Goal: Task Accomplishment & Management: Use online tool/utility

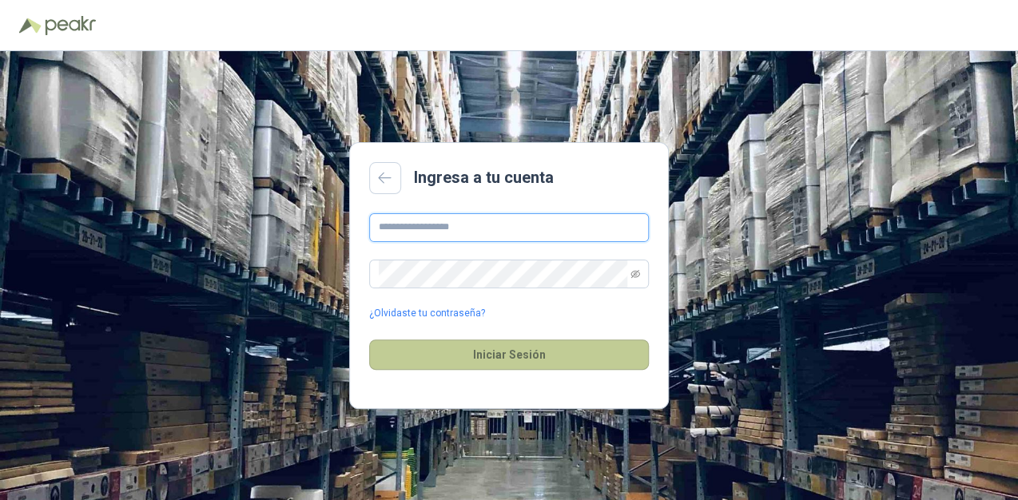
type input "**********"
click at [488, 363] on button "Iniciar Sesión" at bounding box center [509, 355] width 280 height 30
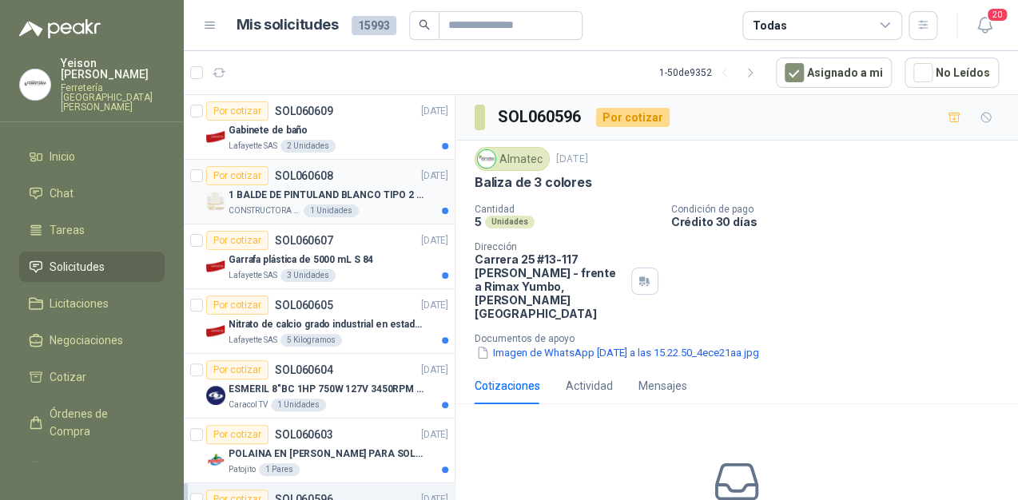
click at [360, 205] on div "CONSTRUCTORA GRUPO FIP 1 Unidades" at bounding box center [339, 211] width 220 height 13
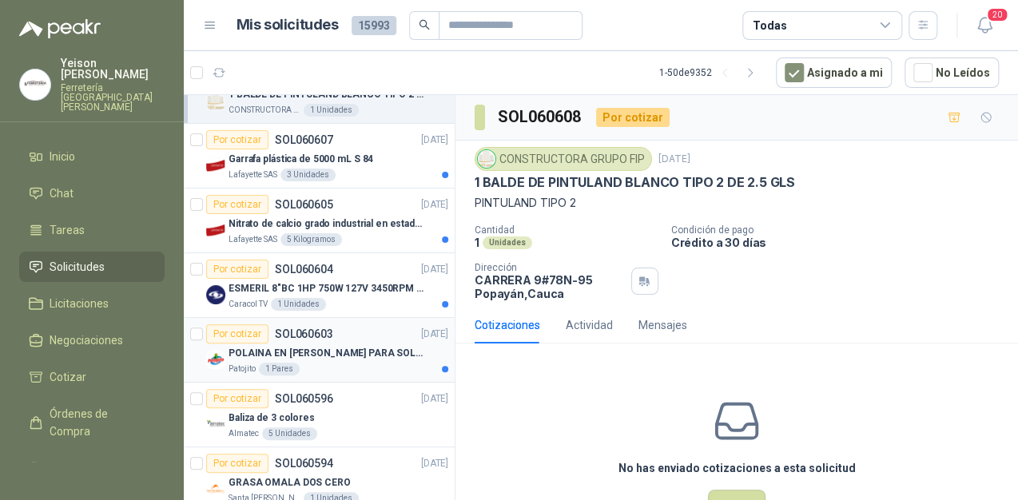
scroll to position [128, 0]
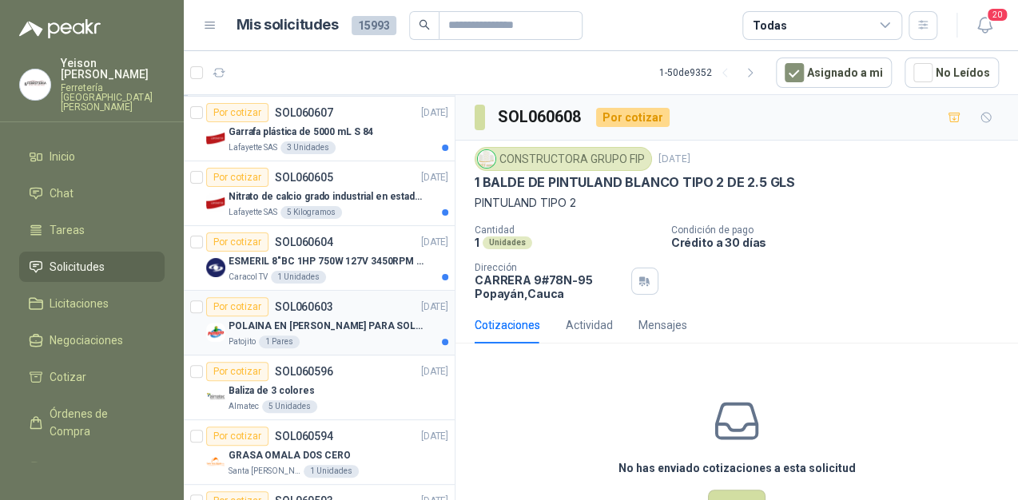
click at [355, 305] on div "Por cotizar SOL060603 [DATE]" at bounding box center [327, 306] width 242 height 19
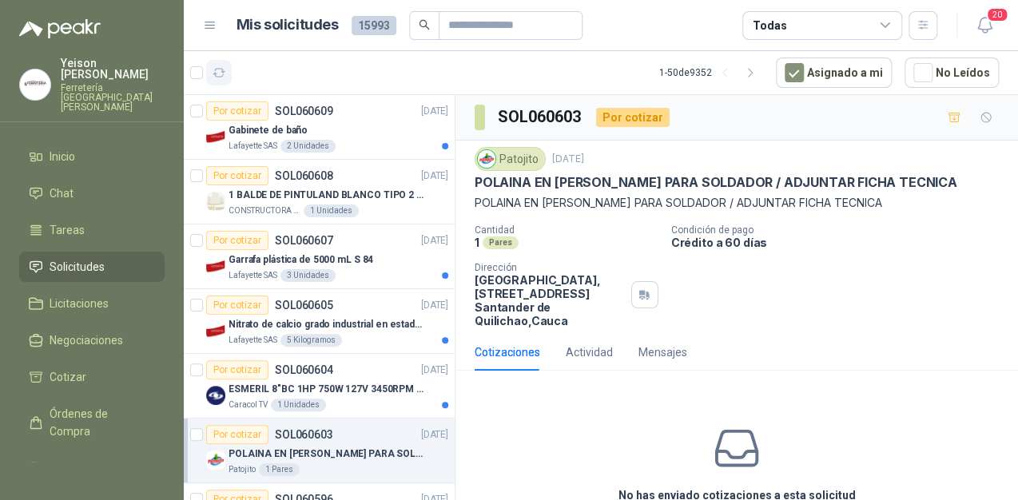
click at [221, 77] on icon "button" at bounding box center [219, 73] width 12 height 8
click at [355, 138] on div "Gabinete de baño" at bounding box center [339, 130] width 220 height 19
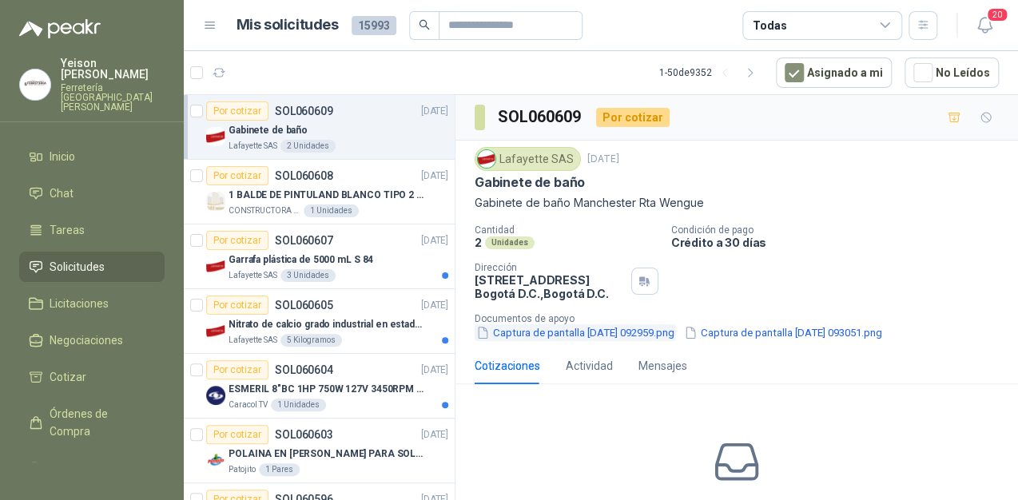
click at [503, 336] on button "Captura de pantalla [DATE] 092959.png" at bounding box center [575, 333] width 201 height 17
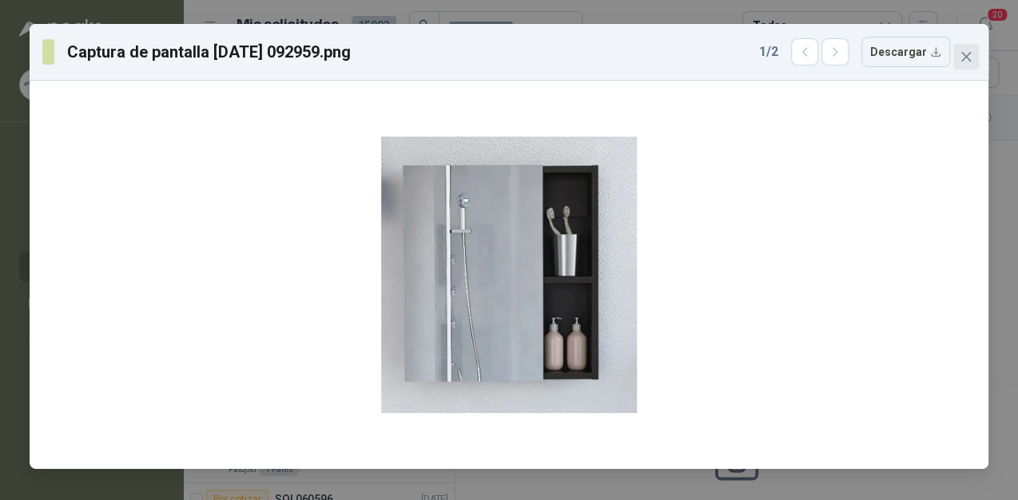
click at [971, 59] on icon "close" at bounding box center [966, 56] width 13 height 13
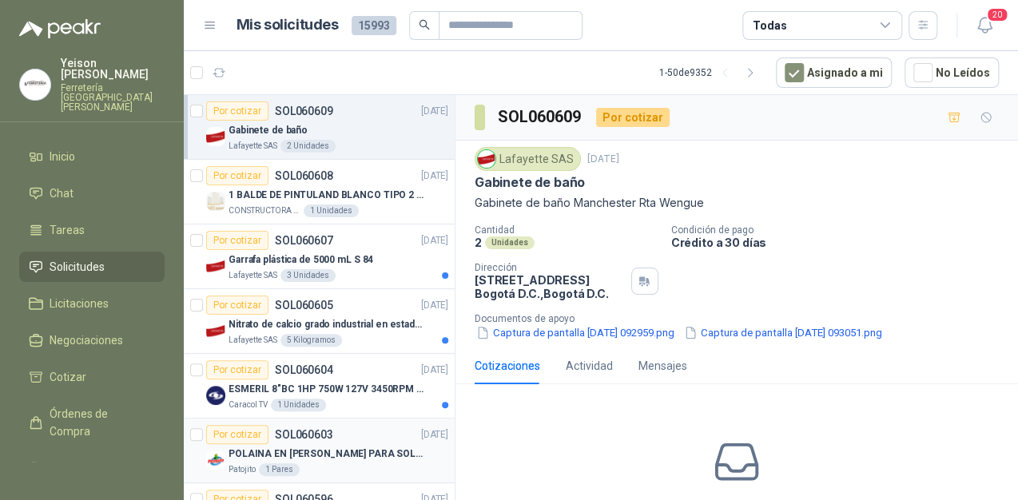
scroll to position [64, 0]
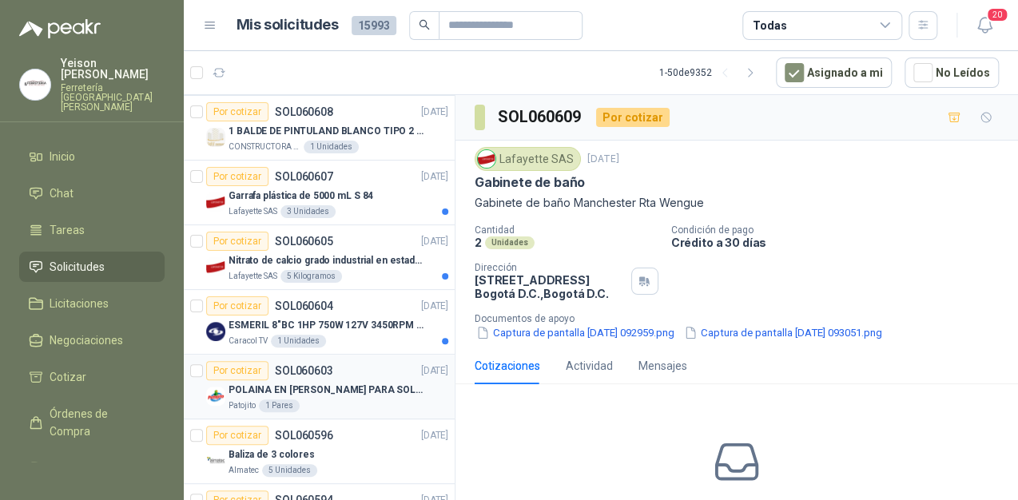
click at [375, 411] on article "Por cotizar SOL060603 [DATE] POLAINA EN CARNAZA PARA SOLDADOR / ADJUNTAR FICHA …" at bounding box center [319, 387] width 271 height 65
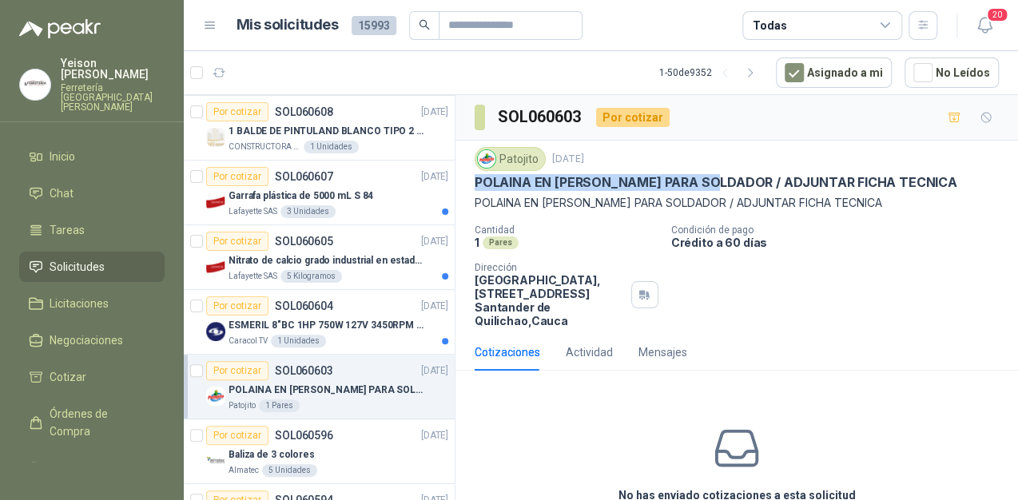
drag, startPoint x: 472, startPoint y: 177, endPoint x: 726, endPoint y: 185, distance: 254.4
click at [726, 185] on div "Patojito [DATE] POLAINA EN CARNAZA PARA SOLDADOR / ADJUNTAR FICHA TECNICA POLAI…" at bounding box center [737, 237] width 563 height 193
copy p "POLAINA EN [PERSON_NAME] PARA SOLDADOR"
